Goal: Transaction & Acquisition: Purchase product/service

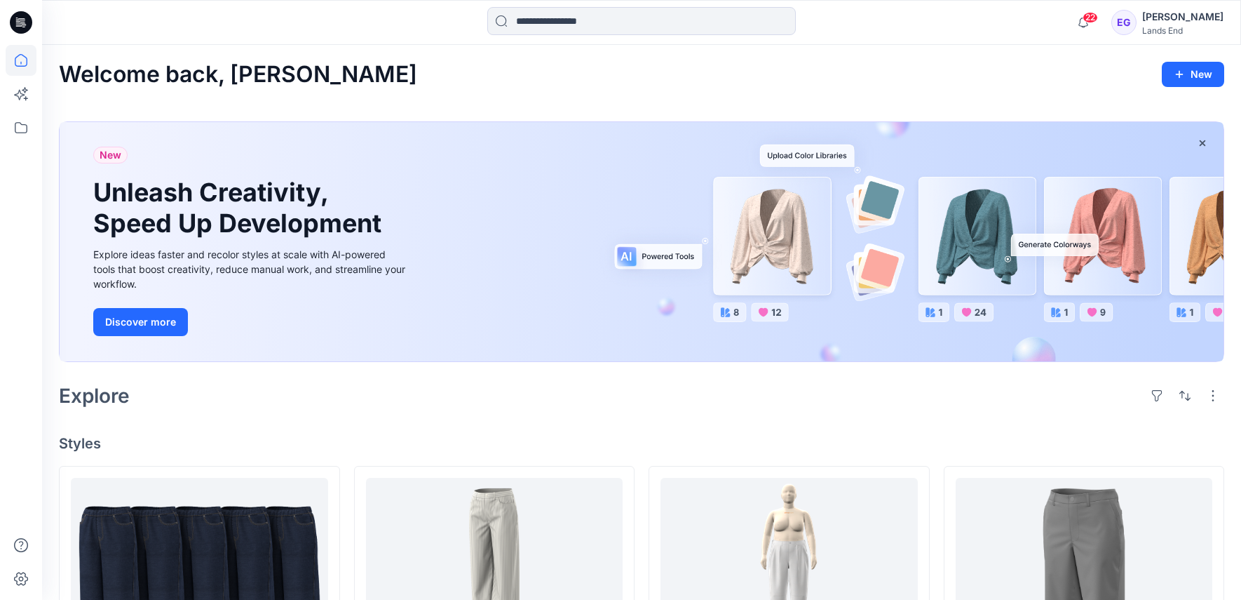
scroll to position [351, 0]
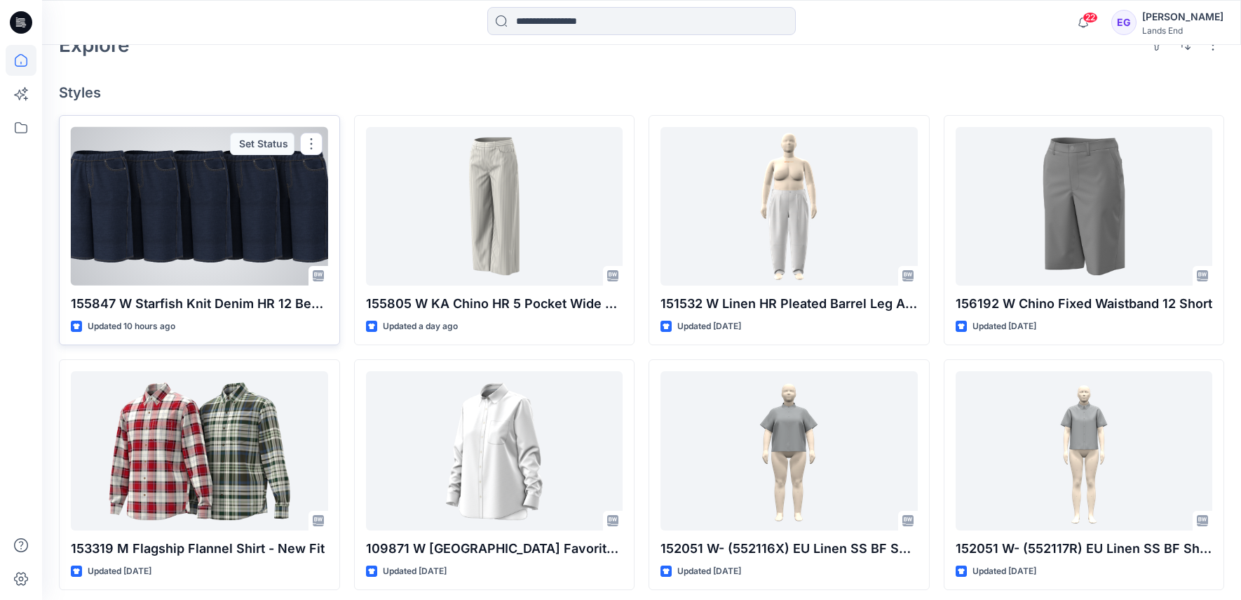
click at [222, 306] on p "155847 W Starfish Knit Denim HR 12 Bermuda Short" at bounding box center [199, 304] width 257 height 20
click at [231, 276] on div at bounding box center [199, 206] width 257 height 158
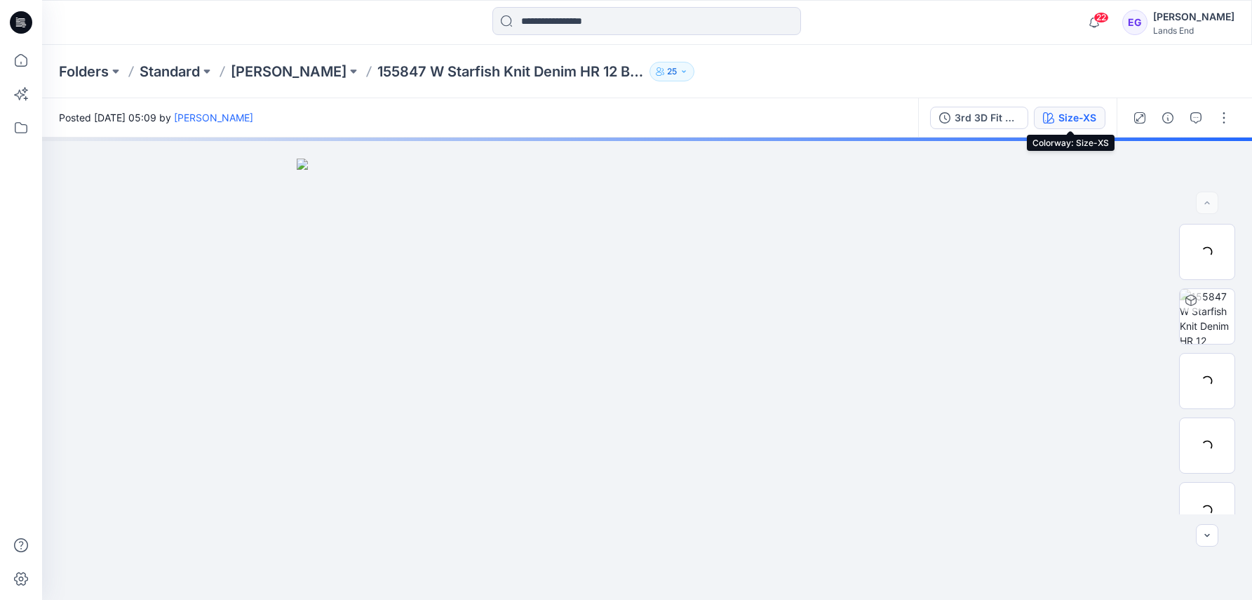
click at [1077, 117] on div "Size-XS" at bounding box center [1077, 117] width 38 height 15
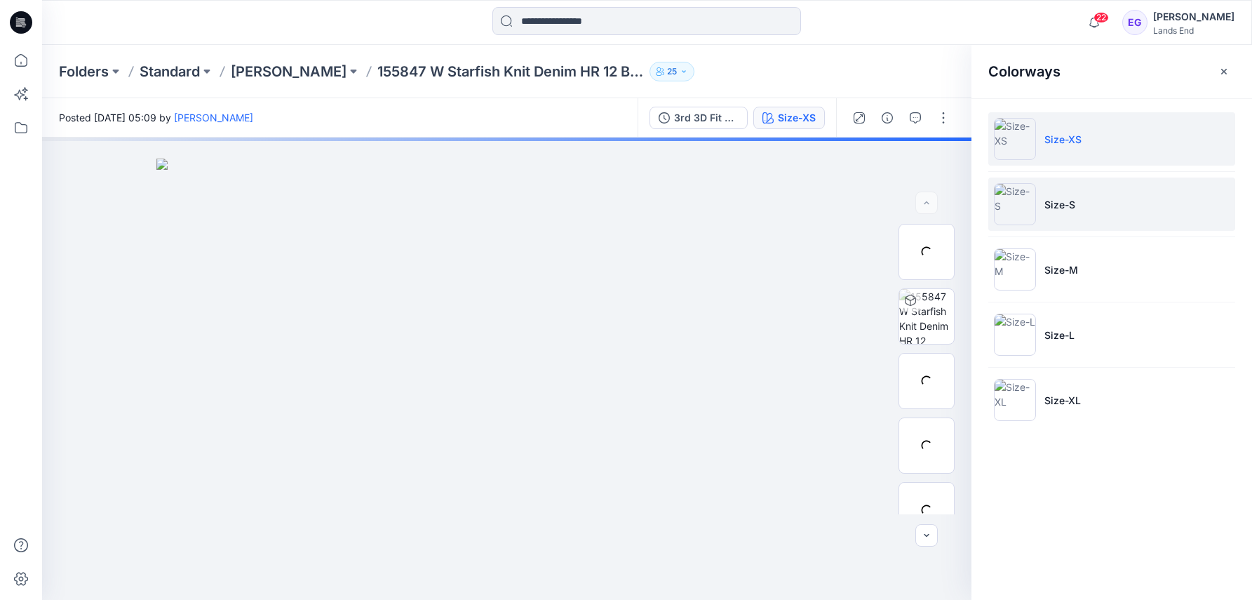
click at [1143, 211] on li "Size-S" at bounding box center [1111, 203] width 247 height 53
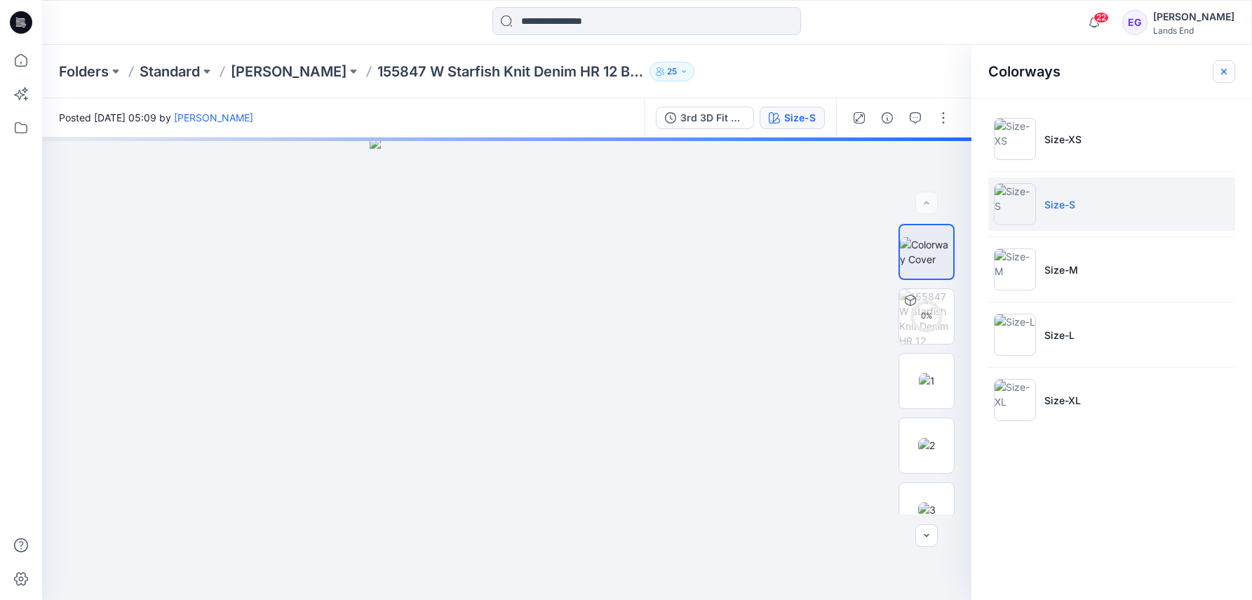
click at [1227, 71] on icon "button" at bounding box center [1223, 71] width 11 height 11
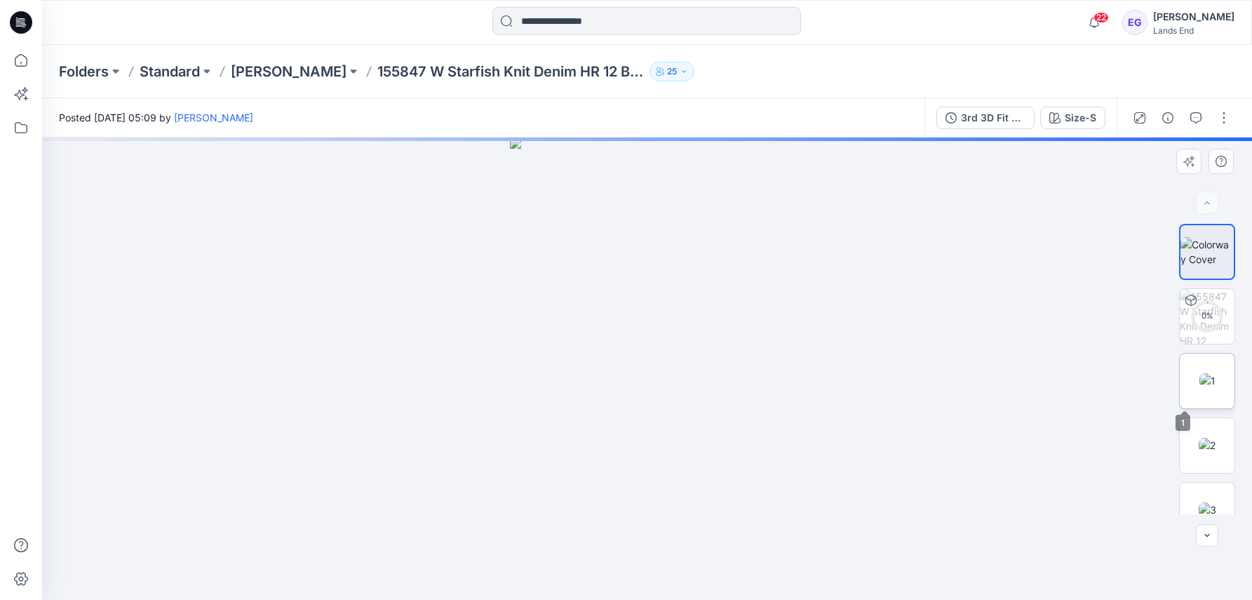
click at [1199, 376] on img at bounding box center [1207, 380] width 16 height 15
click at [853, 75] on div "Folders Standard [PERSON_NAME] 155847 W Starfish Knit Denim HR 12 Bermuda Short…" at bounding box center [592, 72] width 1067 height 20
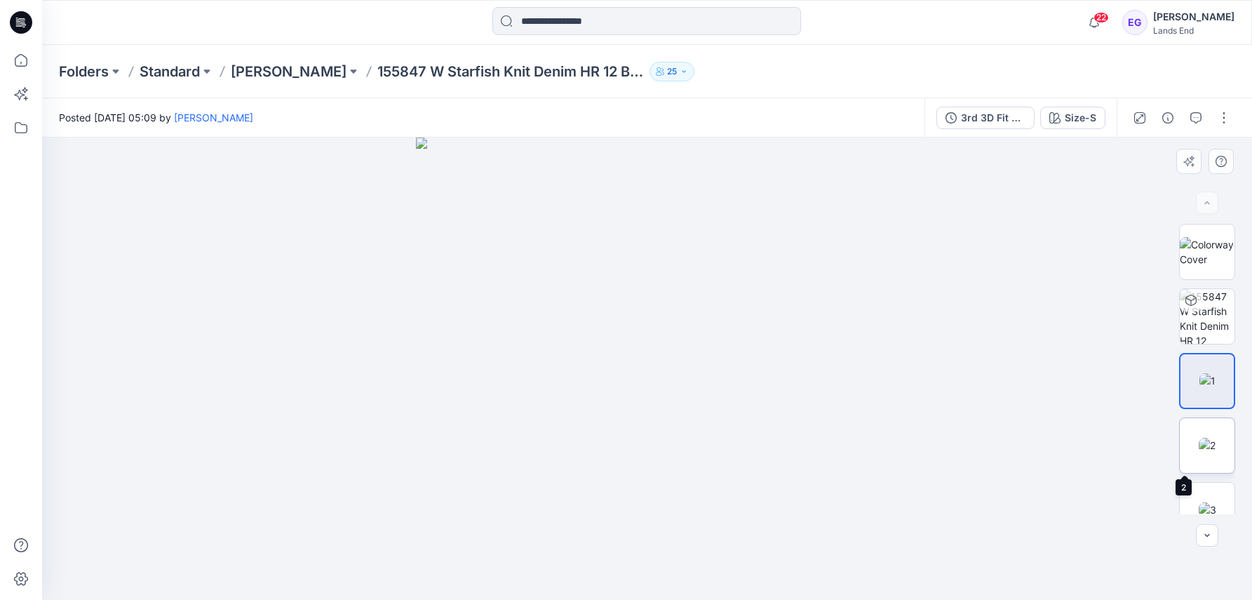
click at [1215, 447] on img at bounding box center [1207, 445] width 17 height 15
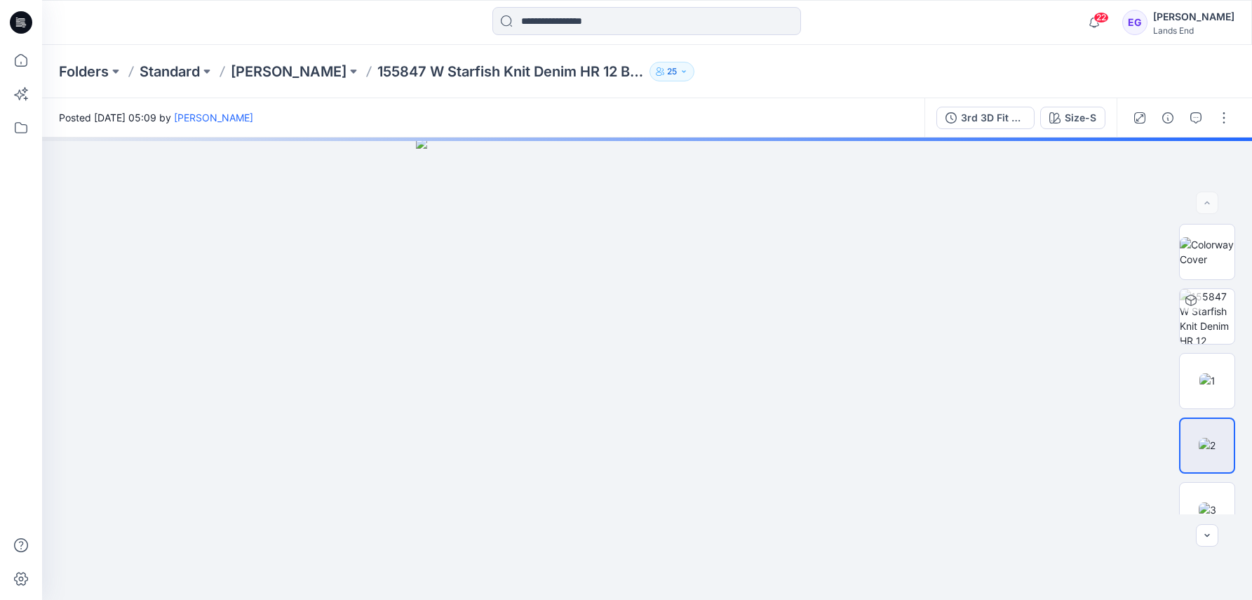
click at [915, 68] on div "Folders Standard [PERSON_NAME] 155847 W Starfish Knit Denim HR 12 Bermuda Short…" at bounding box center [592, 72] width 1067 height 20
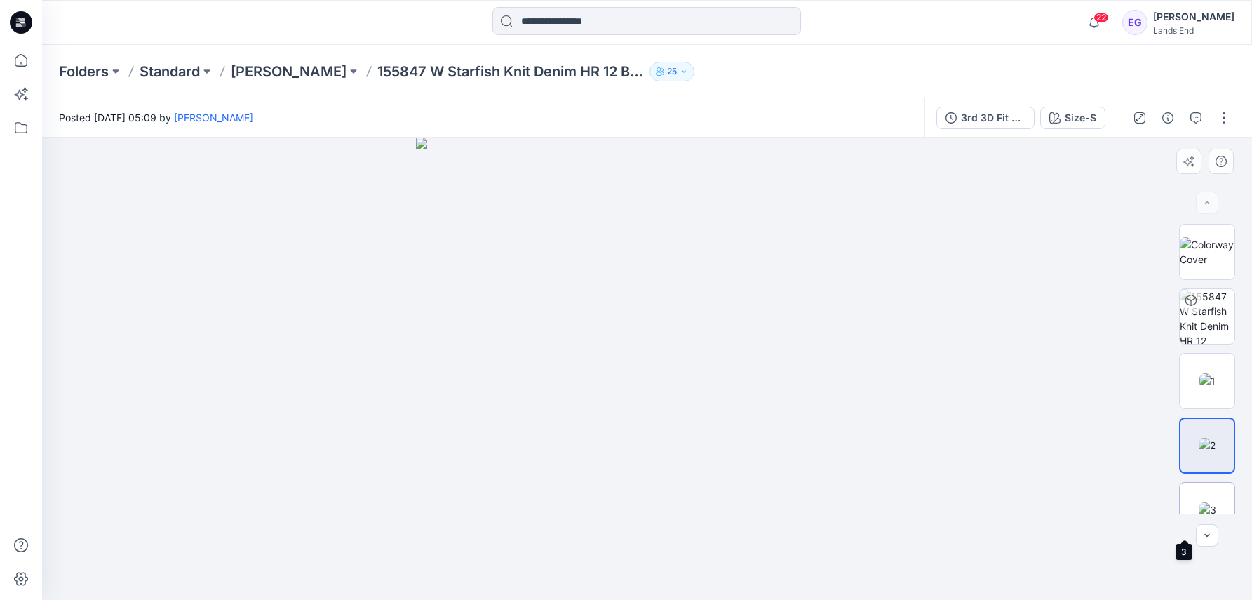
click at [1207, 502] on img at bounding box center [1208, 509] width 18 height 15
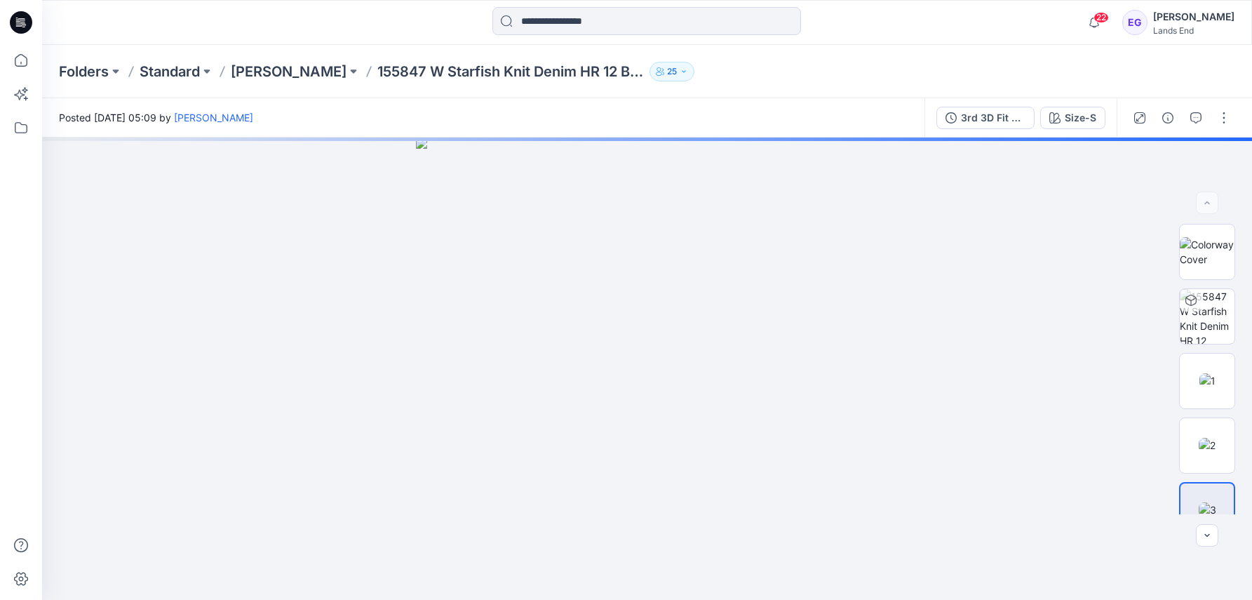
click at [929, 55] on div "Folders Standard [PERSON_NAME] 155847 W Starfish Knit Denim HR 12 Bermuda Short…" at bounding box center [647, 71] width 1210 height 53
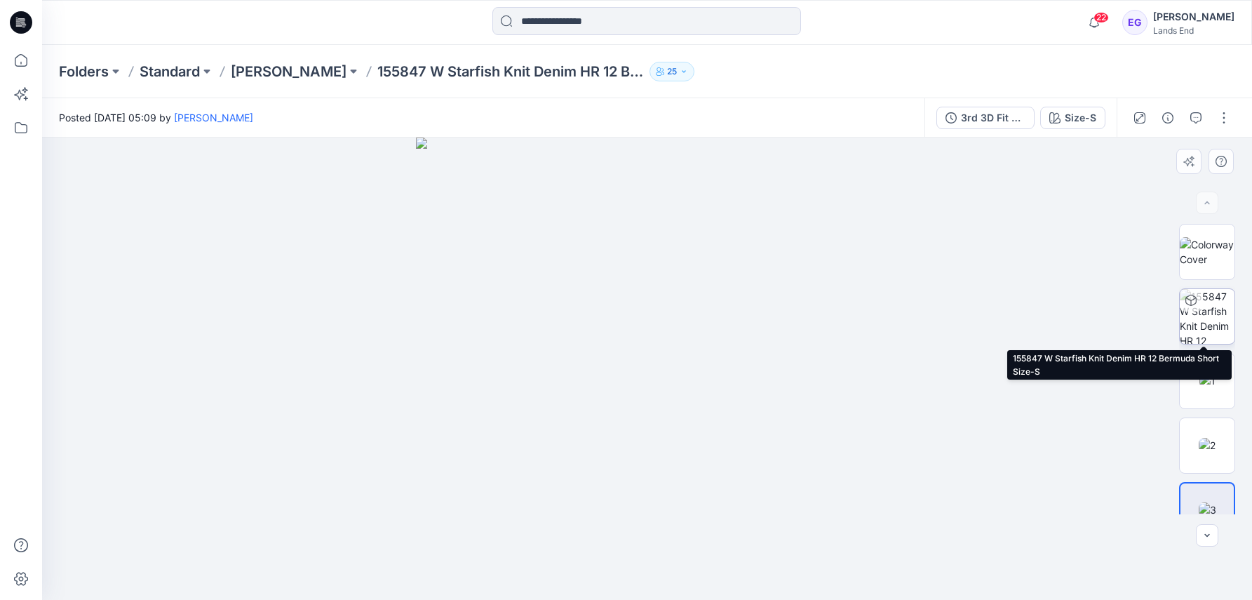
click at [1210, 324] on img at bounding box center [1207, 316] width 55 height 55
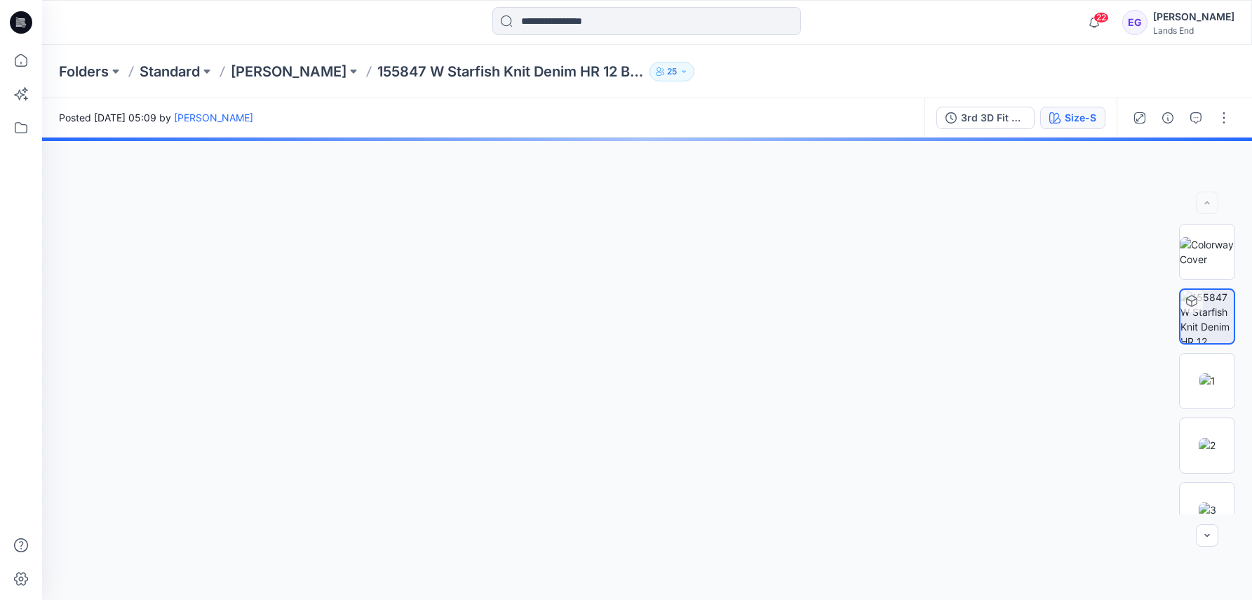
click at [1065, 117] on button "Size-S" at bounding box center [1072, 118] width 65 height 22
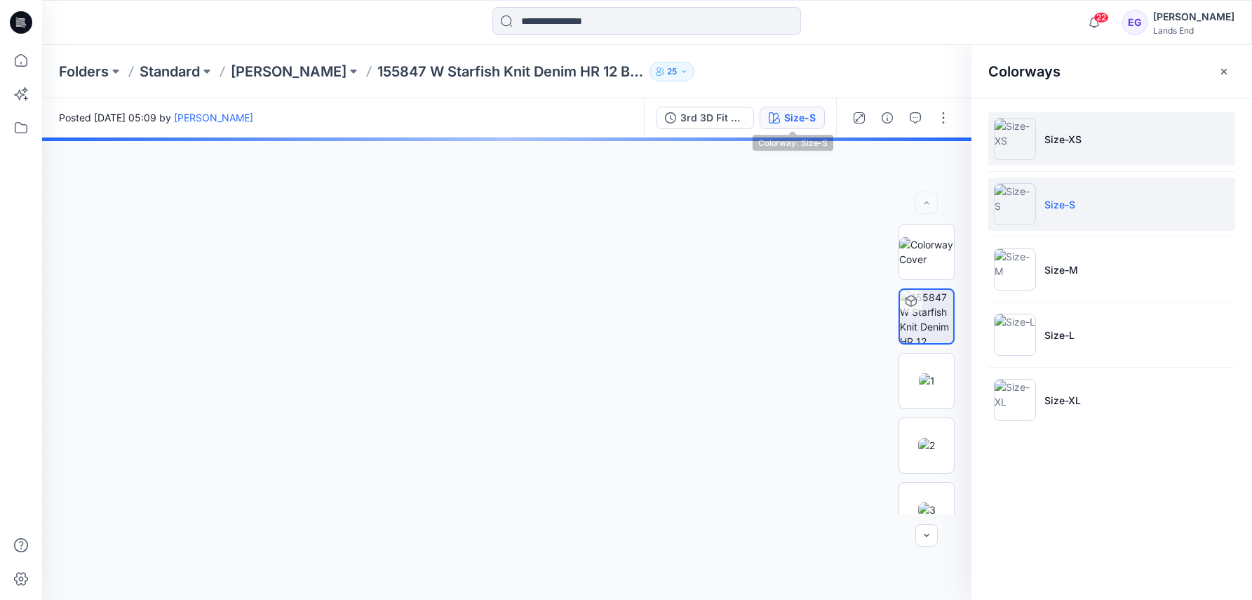
click at [1113, 146] on li "Size-XS" at bounding box center [1111, 138] width 247 height 53
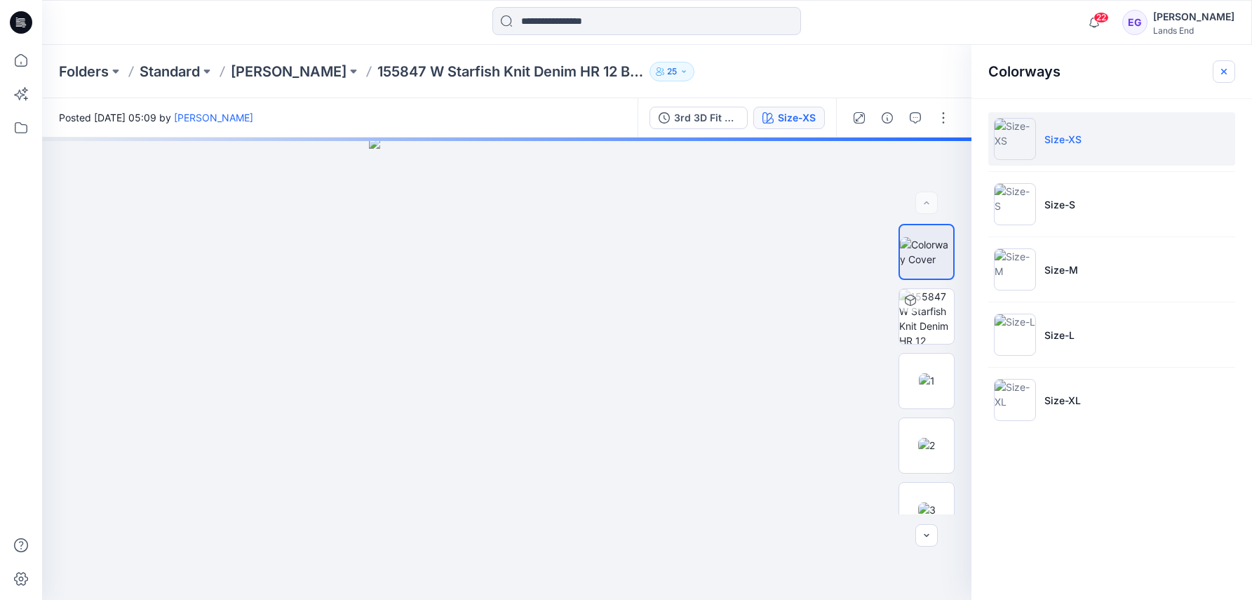
click at [1220, 67] on icon "button" at bounding box center [1223, 71] width 11 height 11
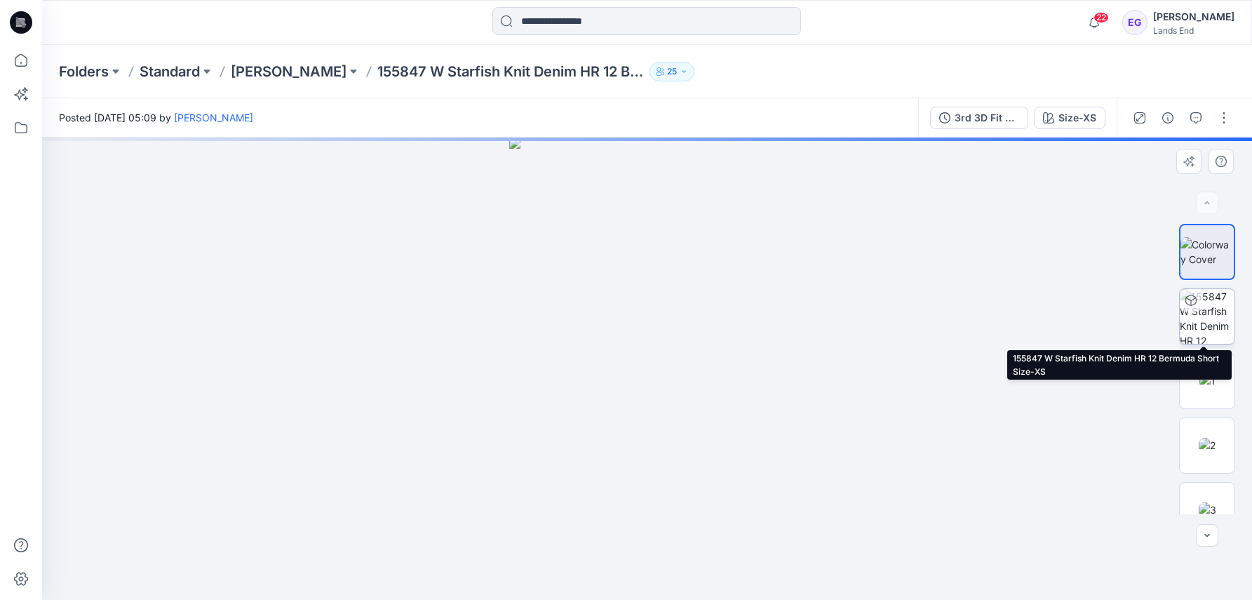
click at [1207, 323] on img at bounding box center [1207, 316] width 55 height 55
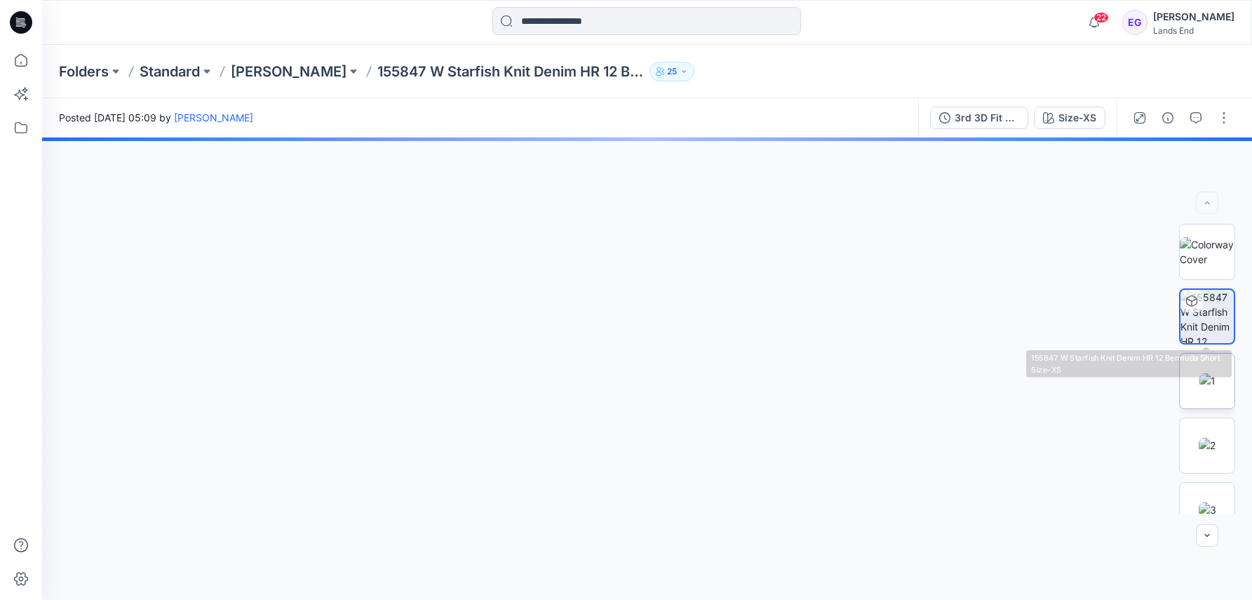
click at [1215, 388] on img at bounding box center [1207, 380] width 16 height 15
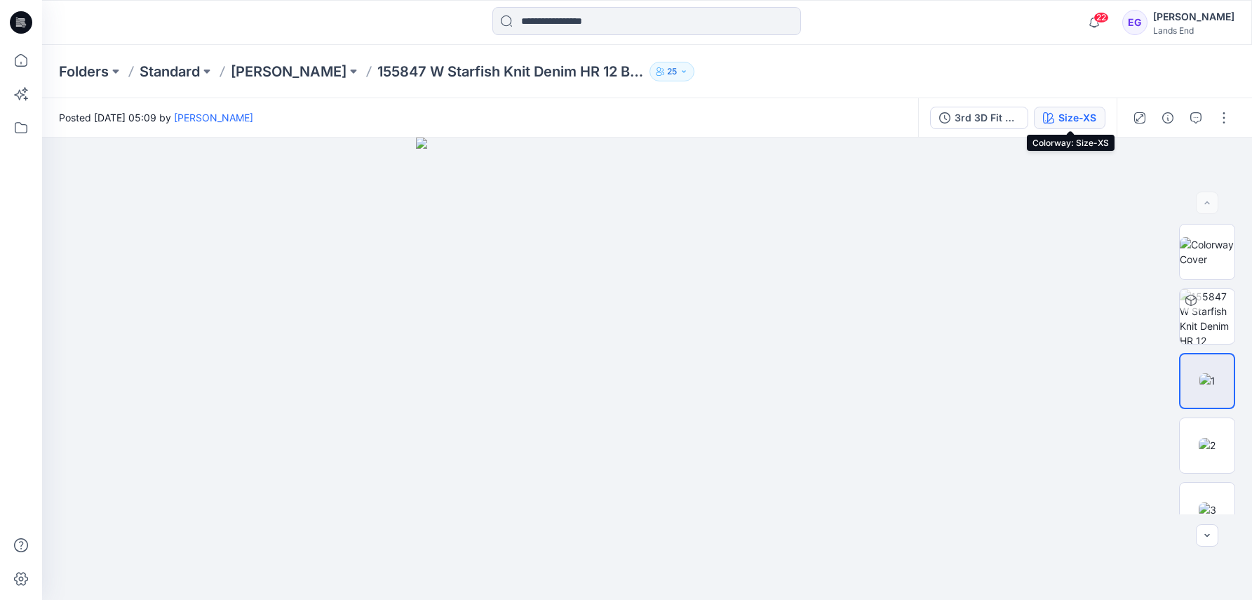
click at [1069, 114] on div "Size-XS" at bounding box center [1077, 117] width 38 height 15
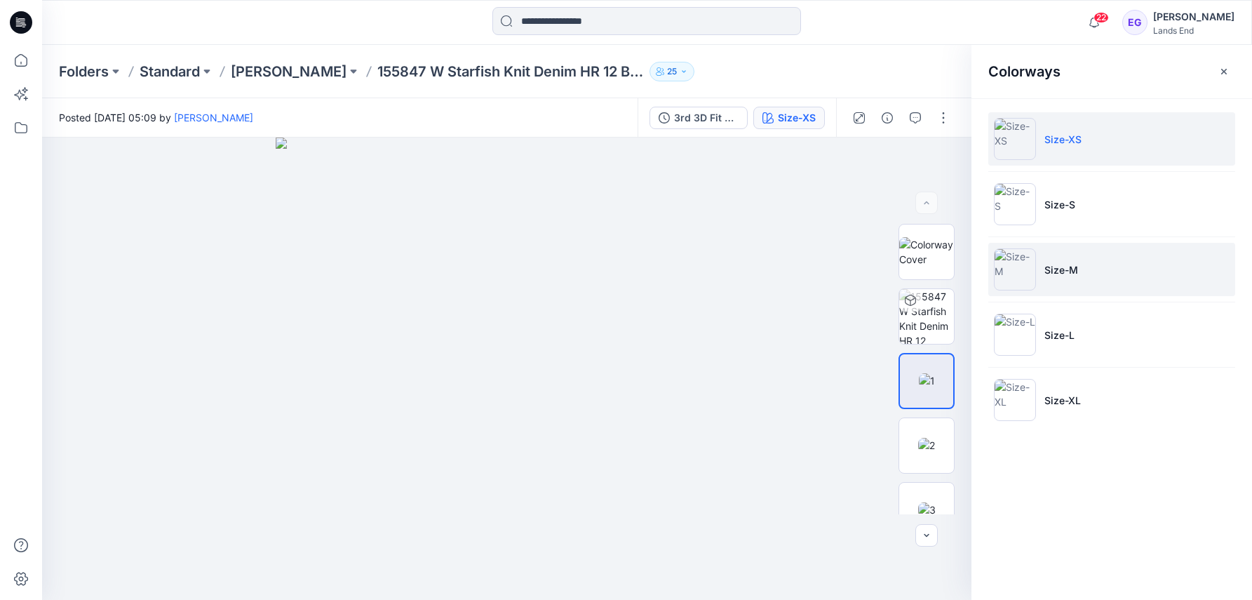
click at [1078, 281] on li "Size-M" at bounding box center [1111, 269] width 247 height 53
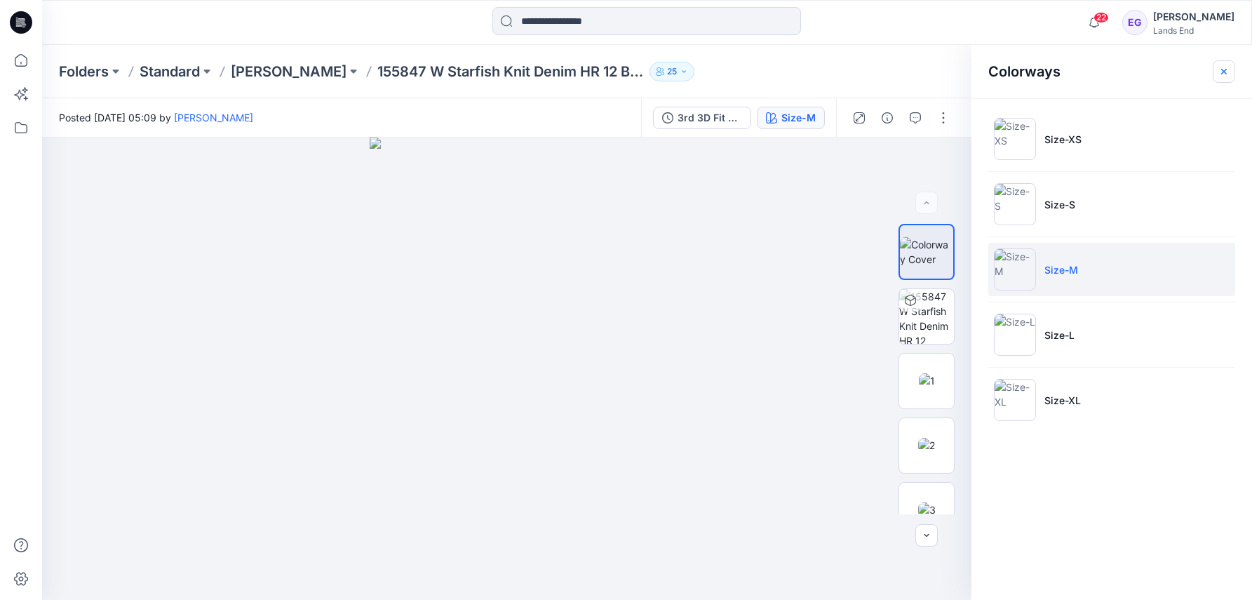
click at [1231, 74] on button "button" at bounding box center [1224, 71] width 22 height 22
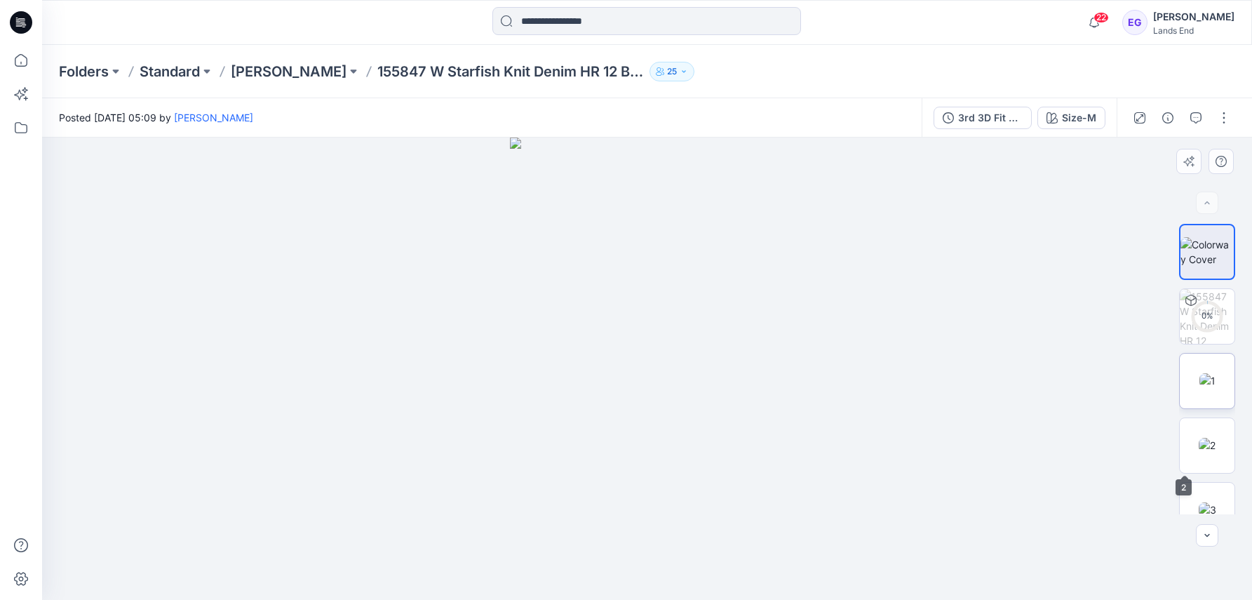
click at [1207, 376] on img at bounding box center [1207, 380] width 16 height 15
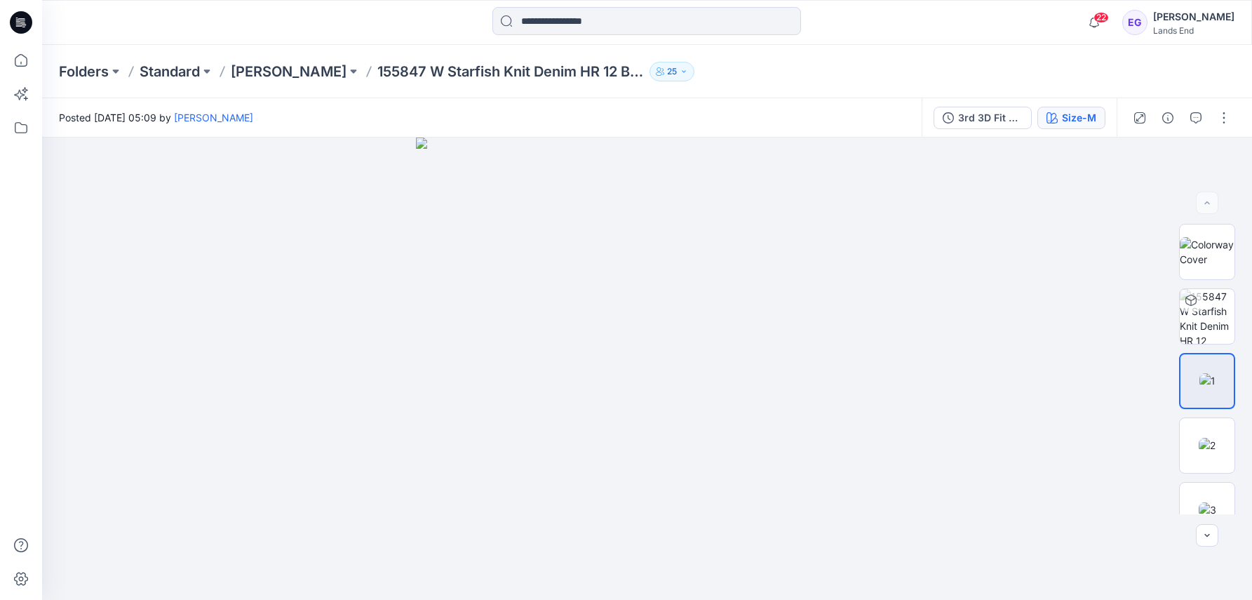
click at [1076, 114] on div "Size-M" at bounding box center [1079, 117] width 34 height 15
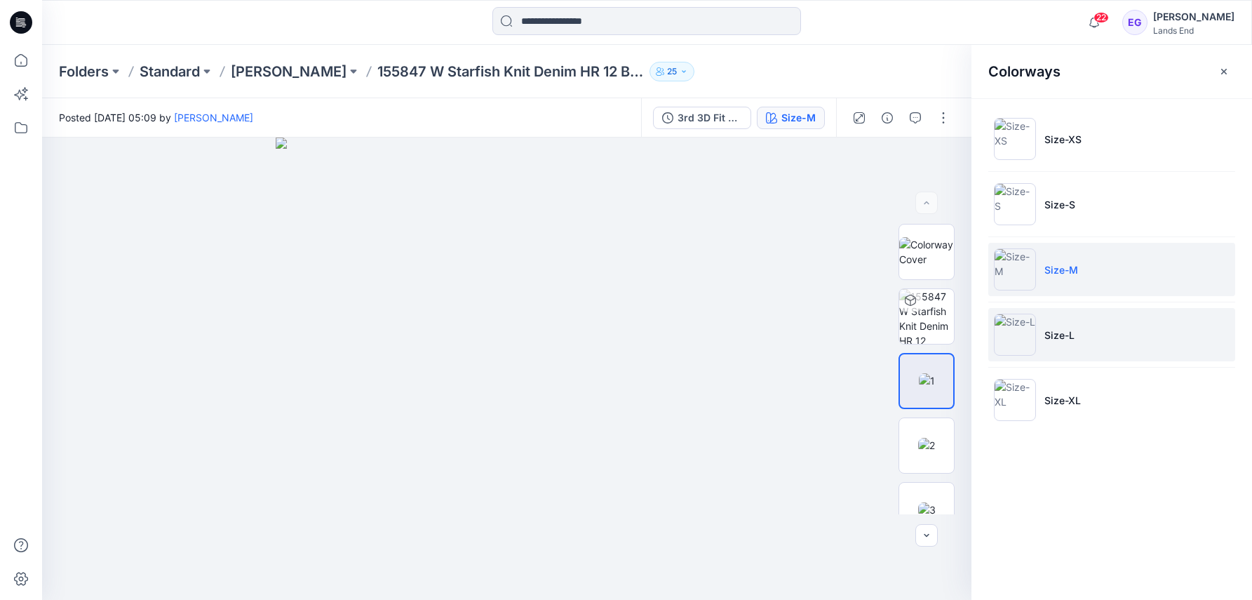
click at [1095, 326] on li "Size-L" at bounding box center [1111, 334] width 247 height 53
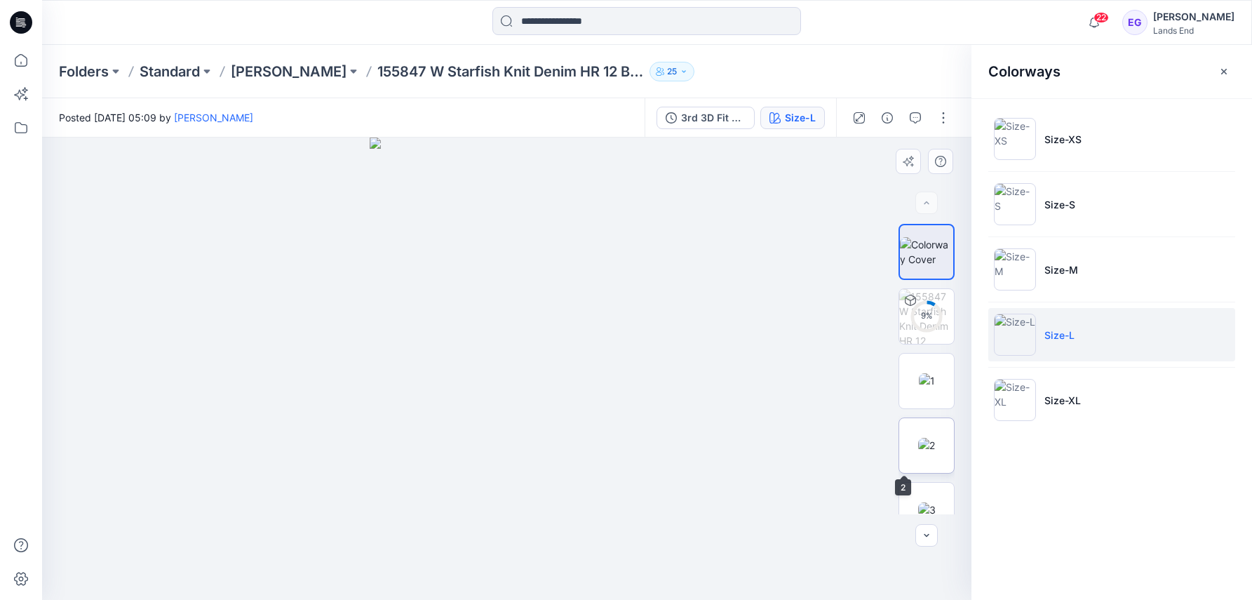
click at [918, 450] on img at bounding box center [926, 445] width 17 height 15
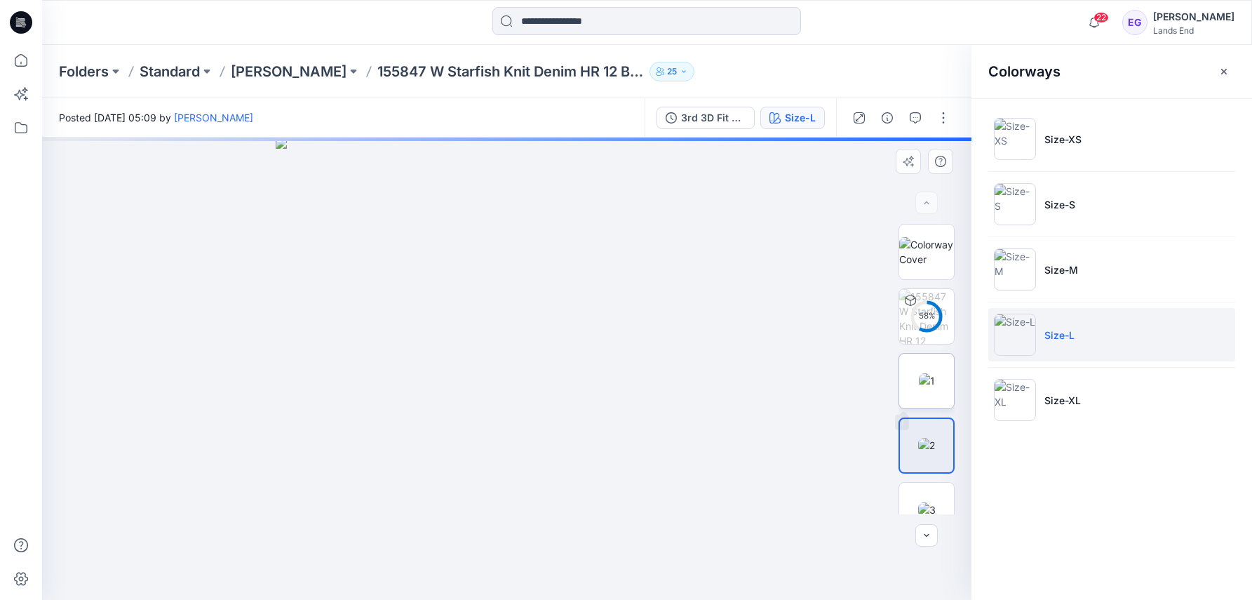
click at [935, 388] on img at bounding box center [927, 380] width 16 height 15
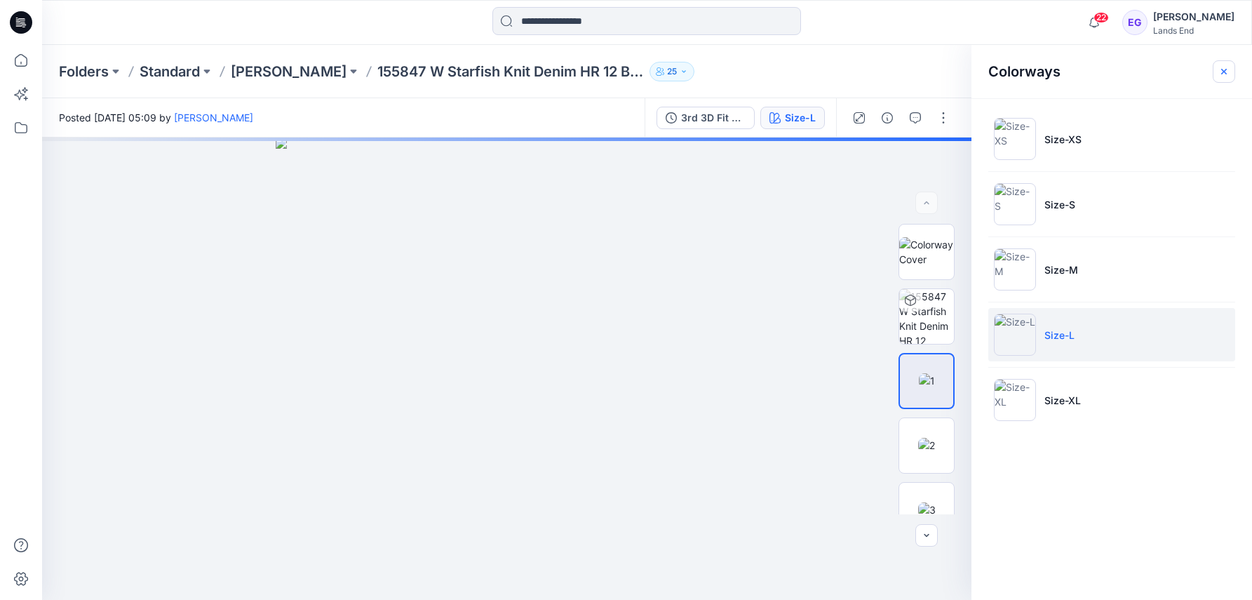
click at [1226, 74] on icon "button" at bounding box center [1223, 71] width 11 height 11
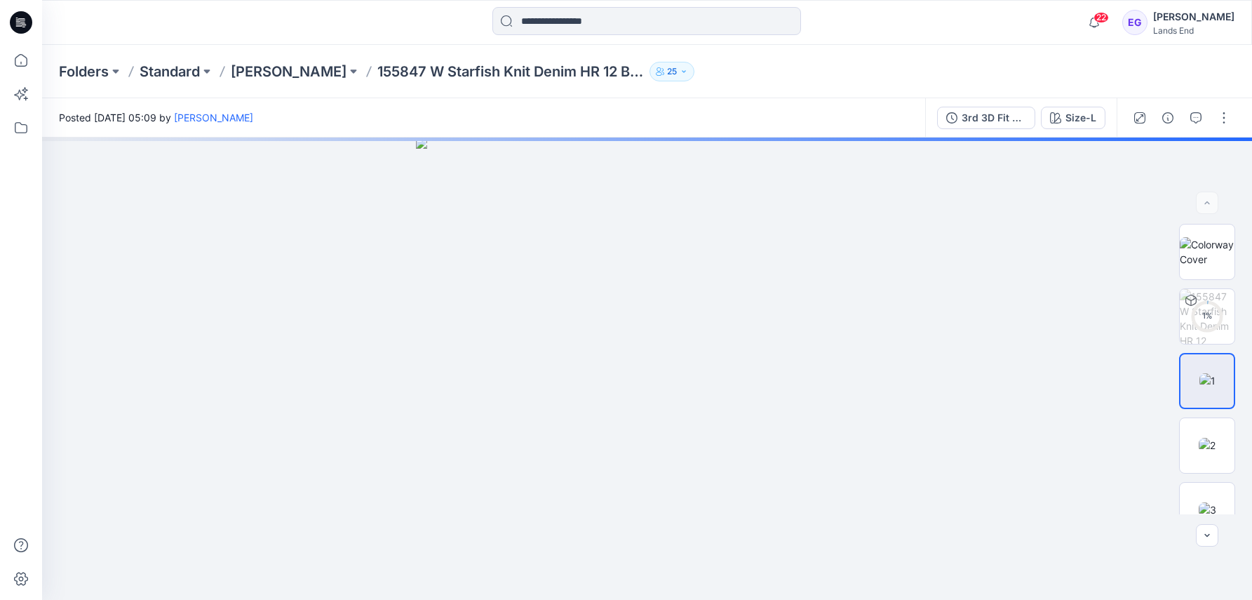
click at [897, 74] on div "Folders Standard [PERSON_NAME] 155847 W Starfish Knit Denim HR 12 Bermuda Short…" at bounding box center [592, 72] width 1067 height 20
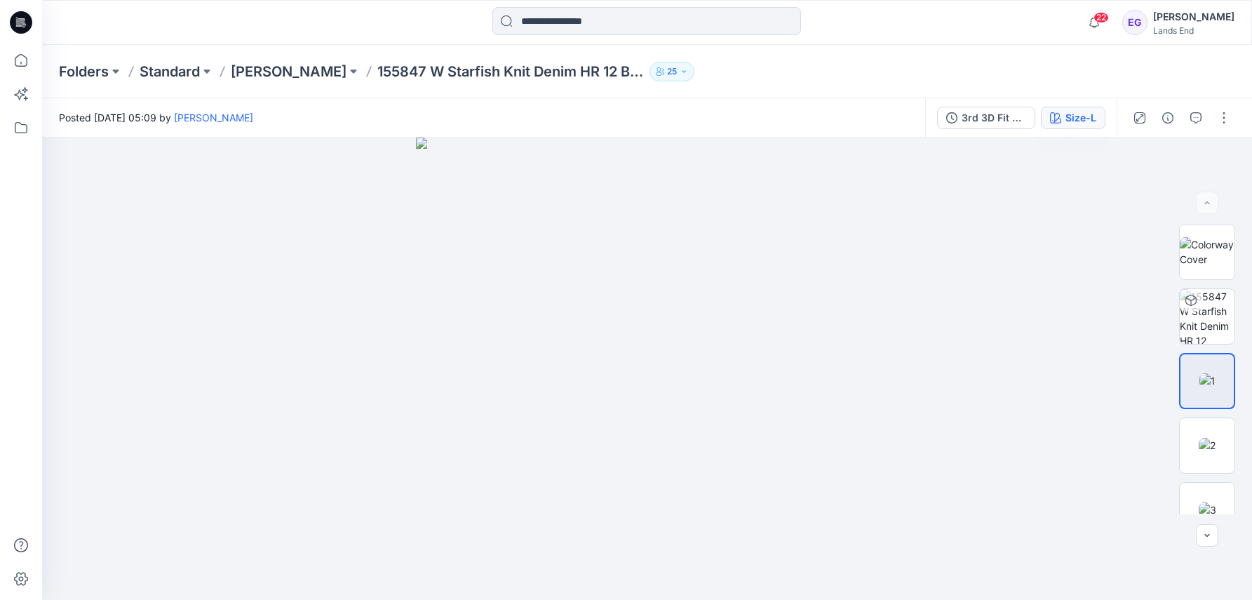
click at [1070, 113] on div "Size-L" at bounding box center [1080, 117] width 31 height 15
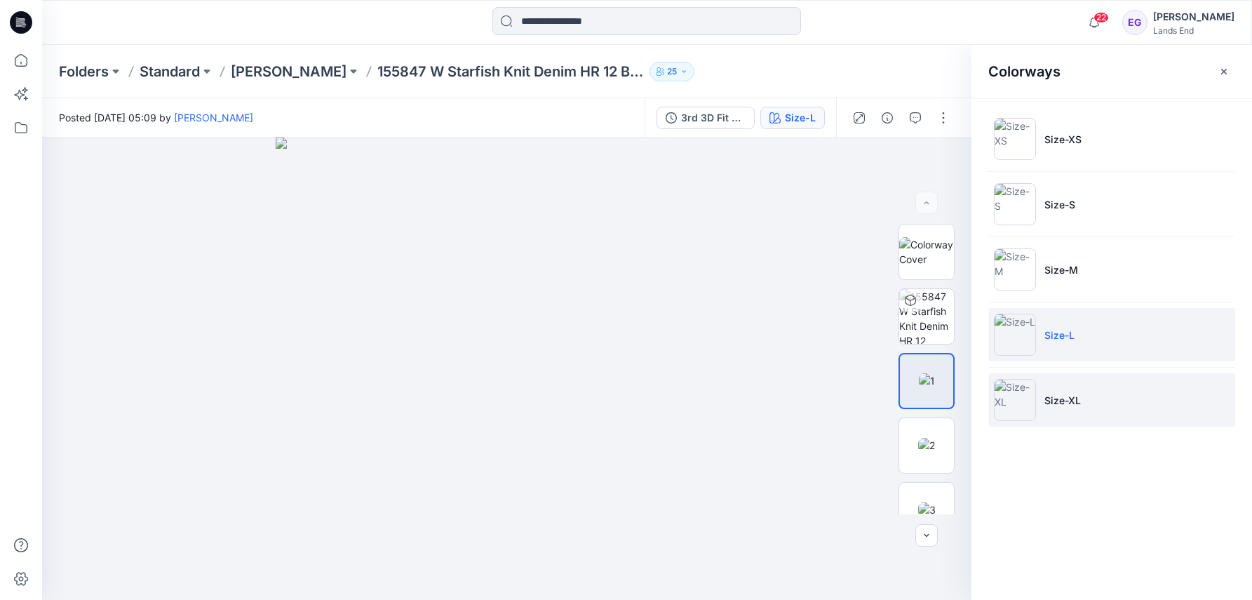
click at [1044, 404] on p "Size-XL" at bounding box center [1062, 400] width 36 height 15
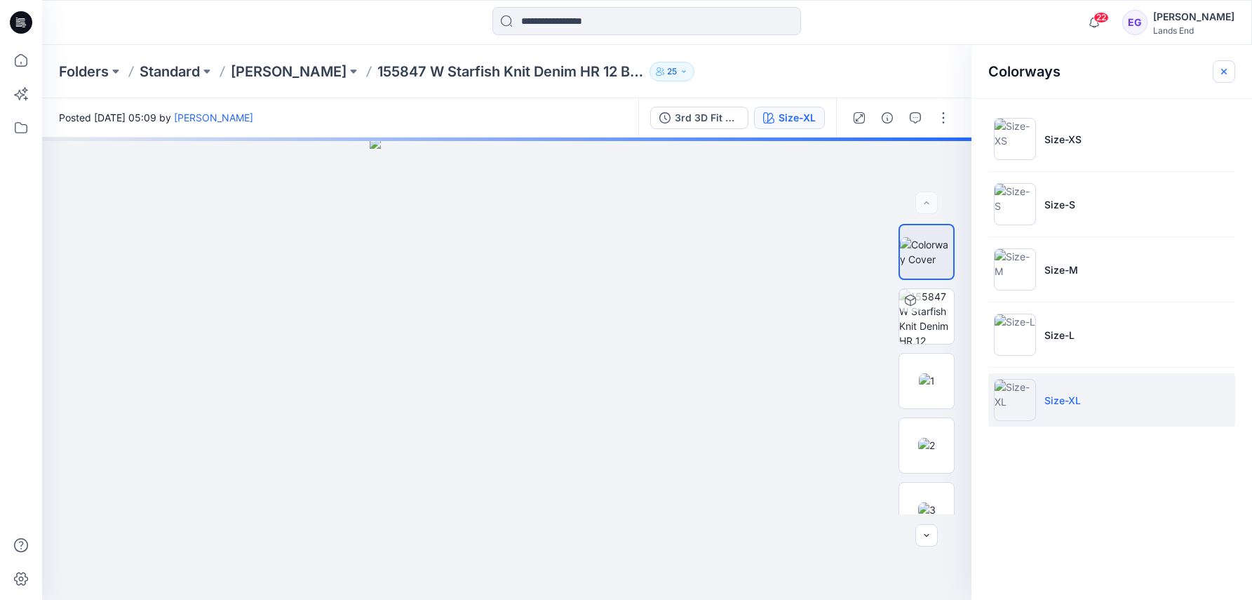
click at [1227, 73] on icon "button" at bounding box center [1223, 71] width 11 height 11
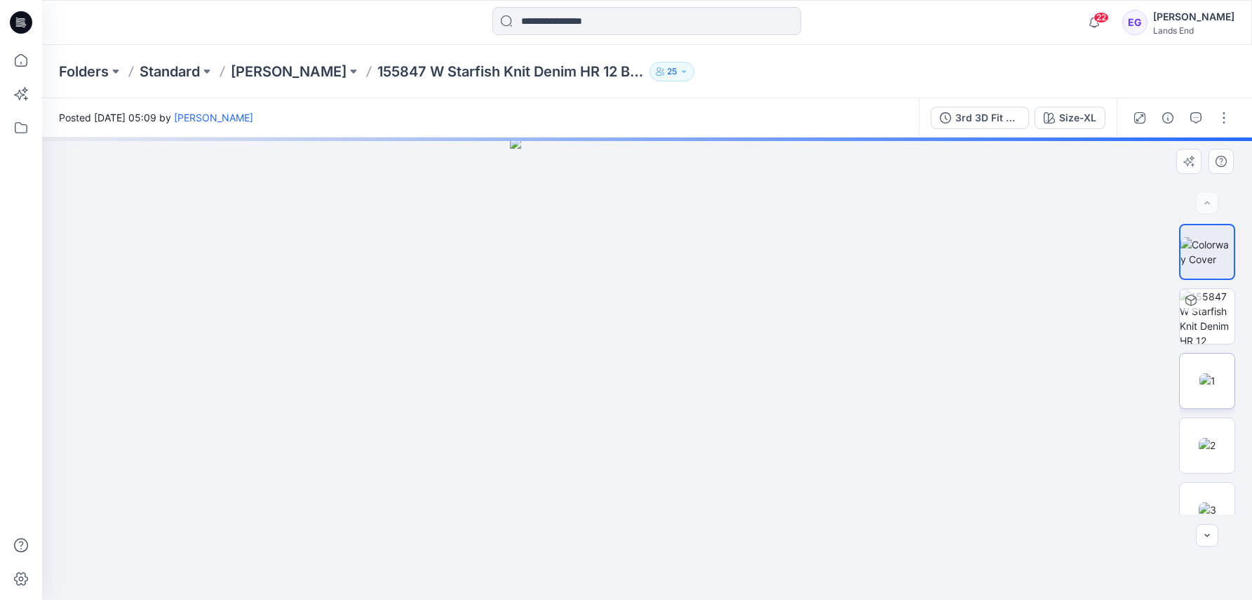
click at [1199, 384] on img at bounding box center [1207, 380] width 16 height 15
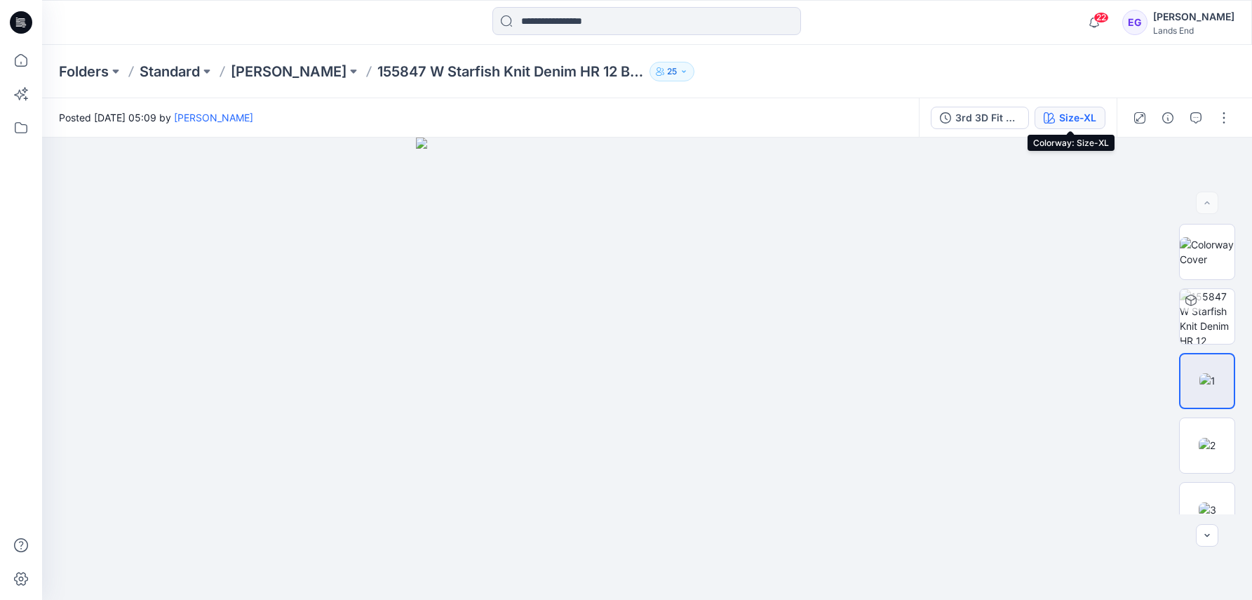
click at [1075, 118] on div "Size-XL" at bounding box center [1077, 117] width 37 height 15
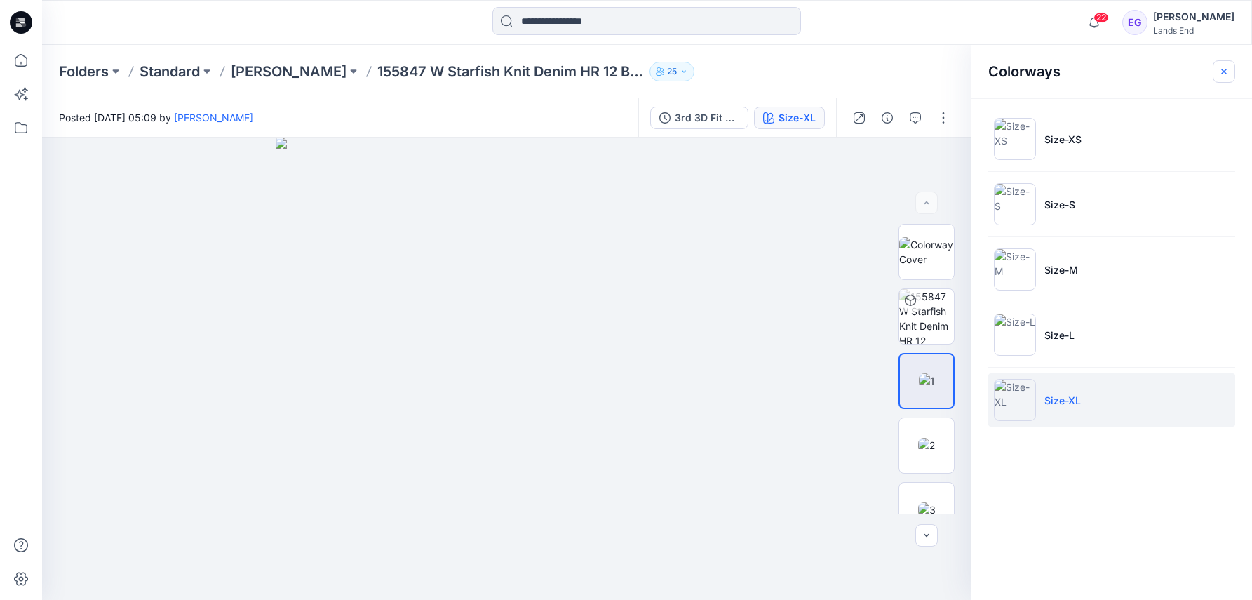
click at [1220, 73] on icon "button" at bounding box center [1223, 71] width 11 height 11
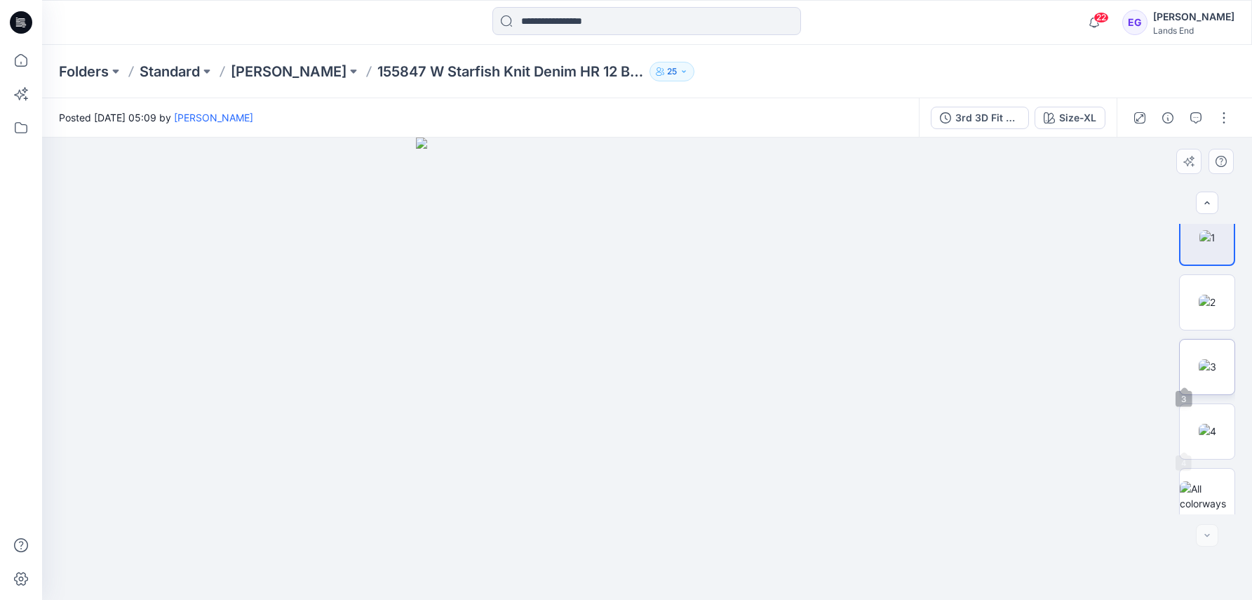
scroll to position [153, 0]
click at [1222, 481] on img at bounding box center [1207, 485] width 55 height 29
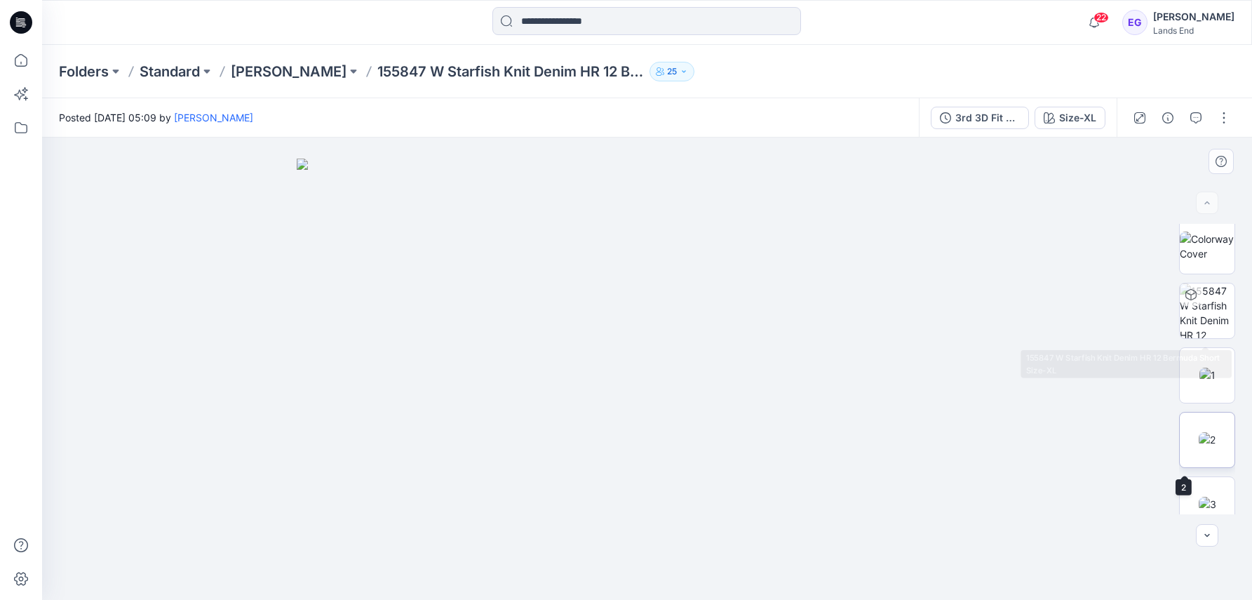
scroll to position [0, 0]
